Goal: Task Accomplishment & Management: Manage account settings

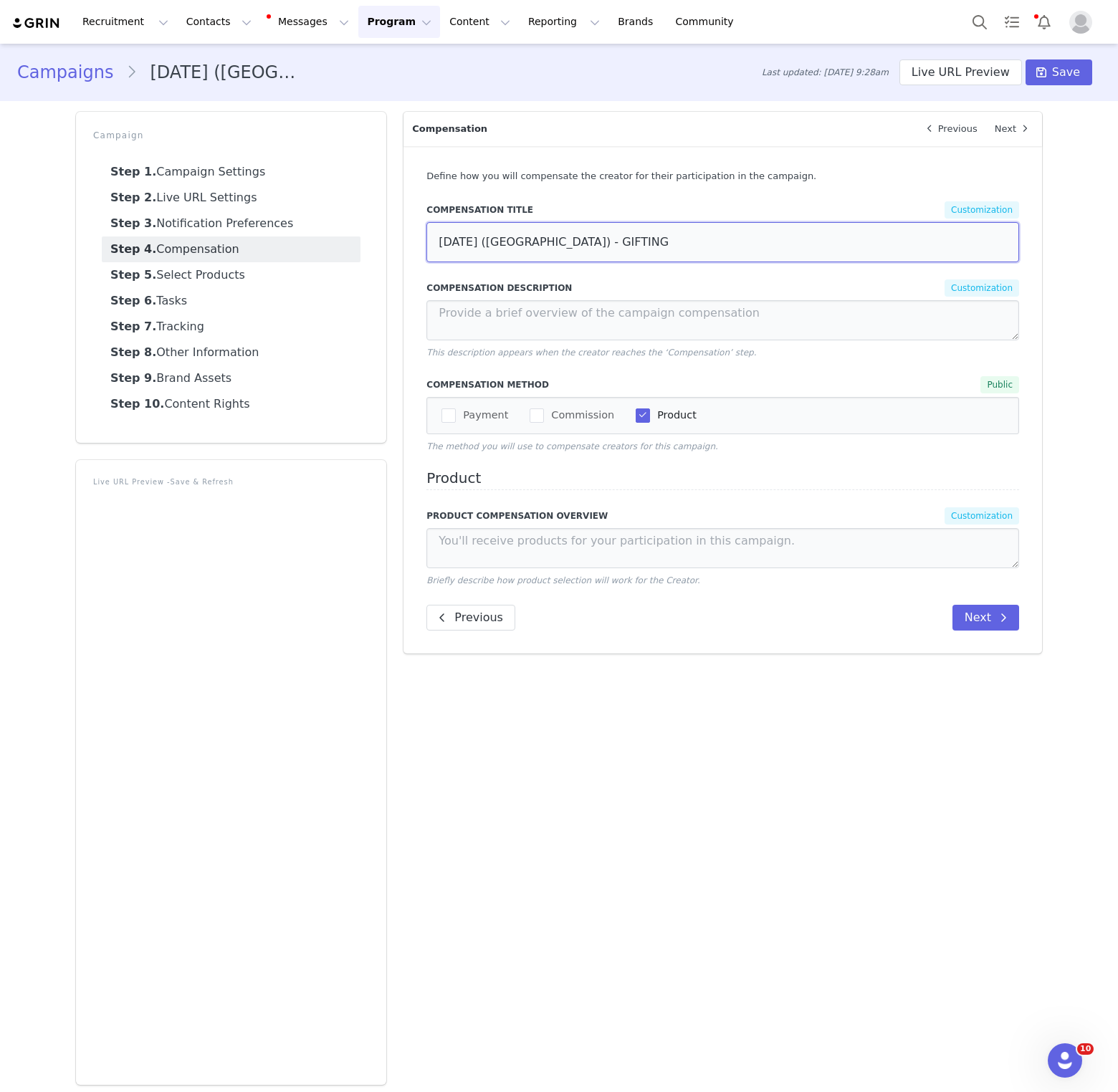
paste input "NYC | THE ARCHITECT EVENT DRESS"
type input "NYC | THE ARCHITECT EVENT DRESSING (USA)"
click at [1065, 94] on div "Campaigns AUGUST 25 (USA) - PUBLIC RELATIONS - (Copied on Sep 1, 2025) Last upd…" at bounding box center [559, 72] width 1118 height 49
click at [1060, 64] on span "Save" at bounding box center [1066, 72] width 28 height 17
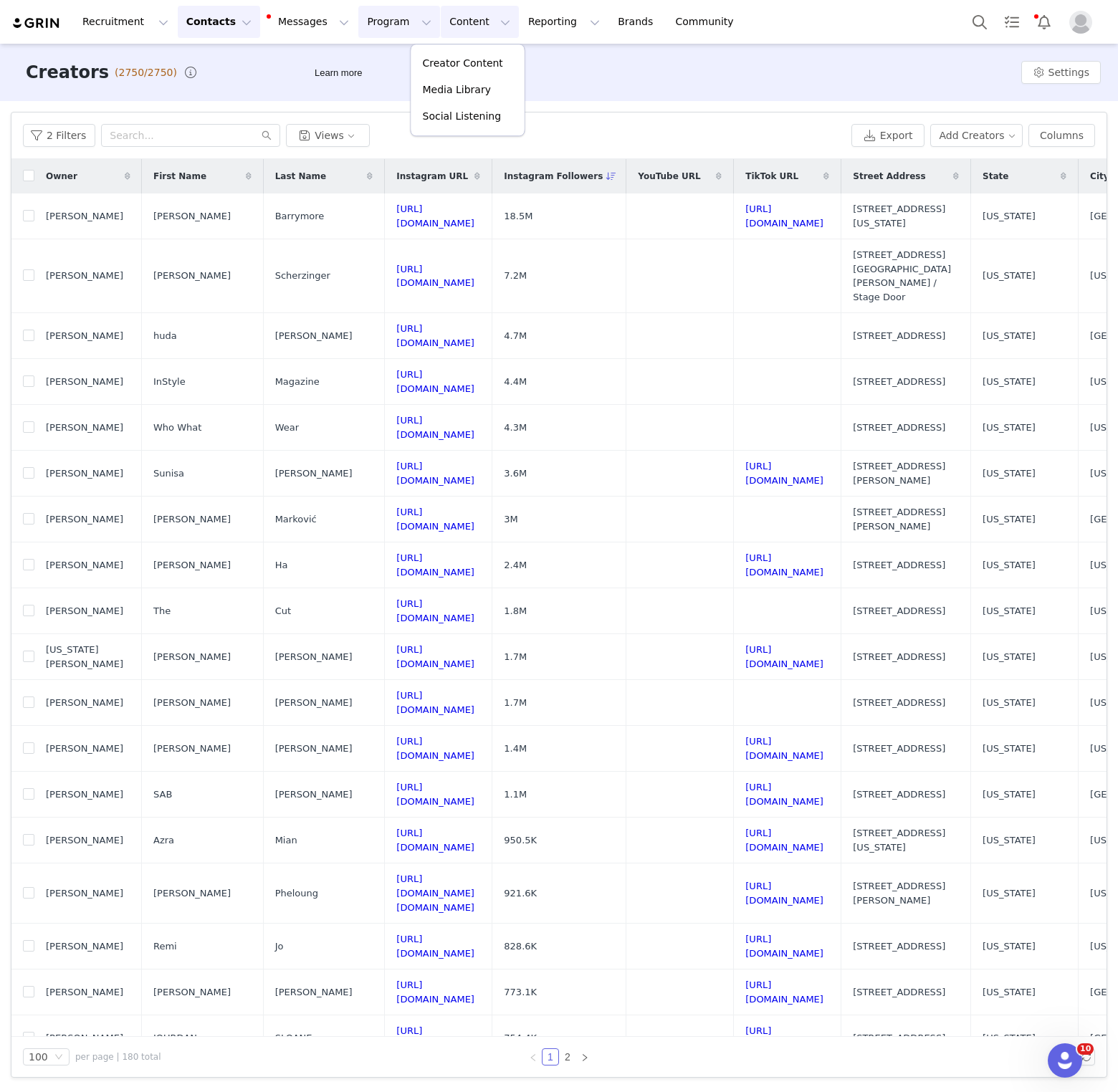
click at [387, 30] on button "Program Program" at bounding box center [399, 21] width 81 height 32
click at [376, 85] on p "Campaigns" at bounding box center [376, 90] width 56 height 15
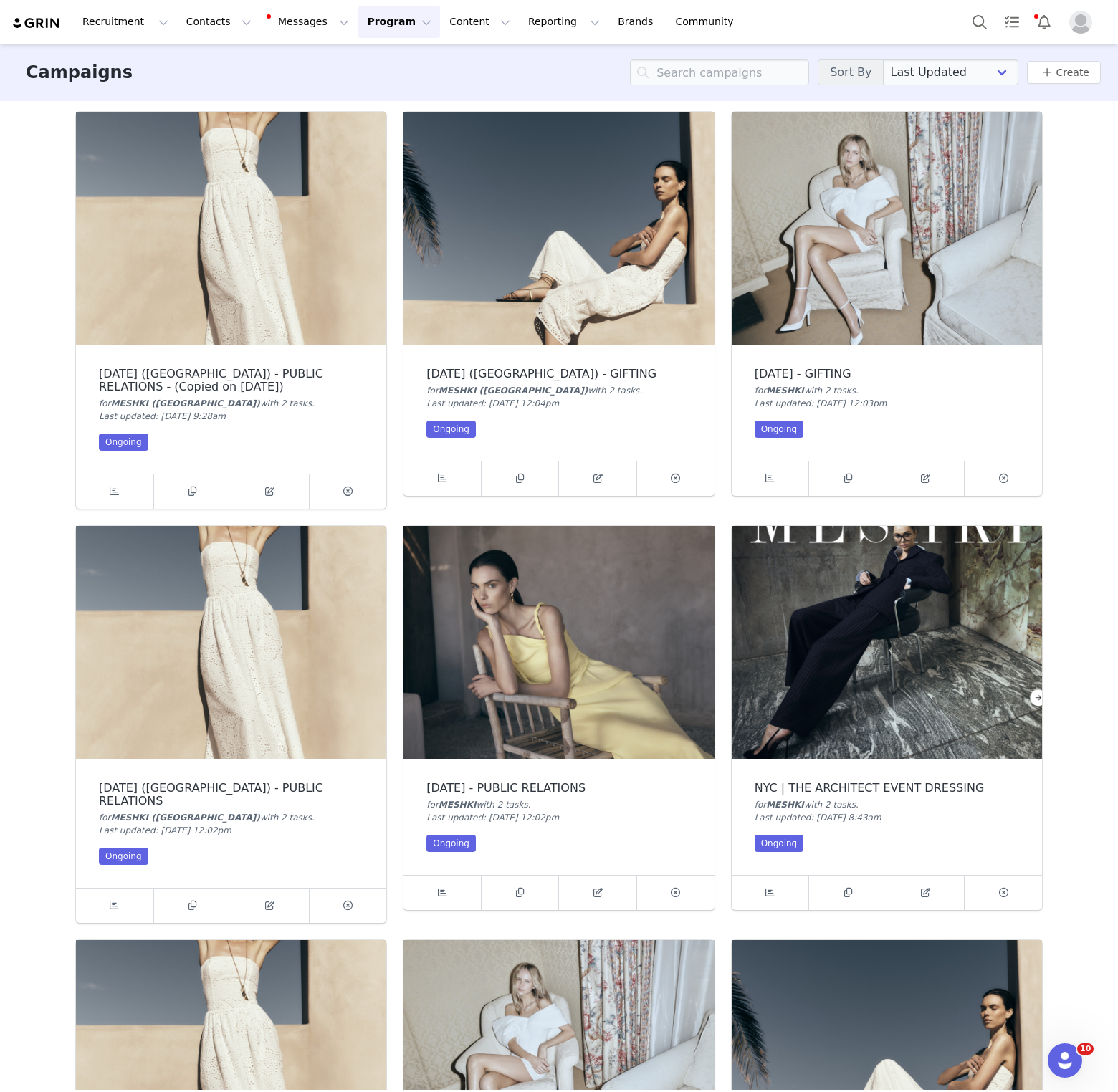
click at [805, 792] on div "NYC | THE ARCHITECT EVENT DRESSING" at bounding box center [886, 788] width 264 height 13
copy div "NYC | THE ARCHITECT EVENT DRESSING"
